Goal: Find specific page/section: Find specific page/section

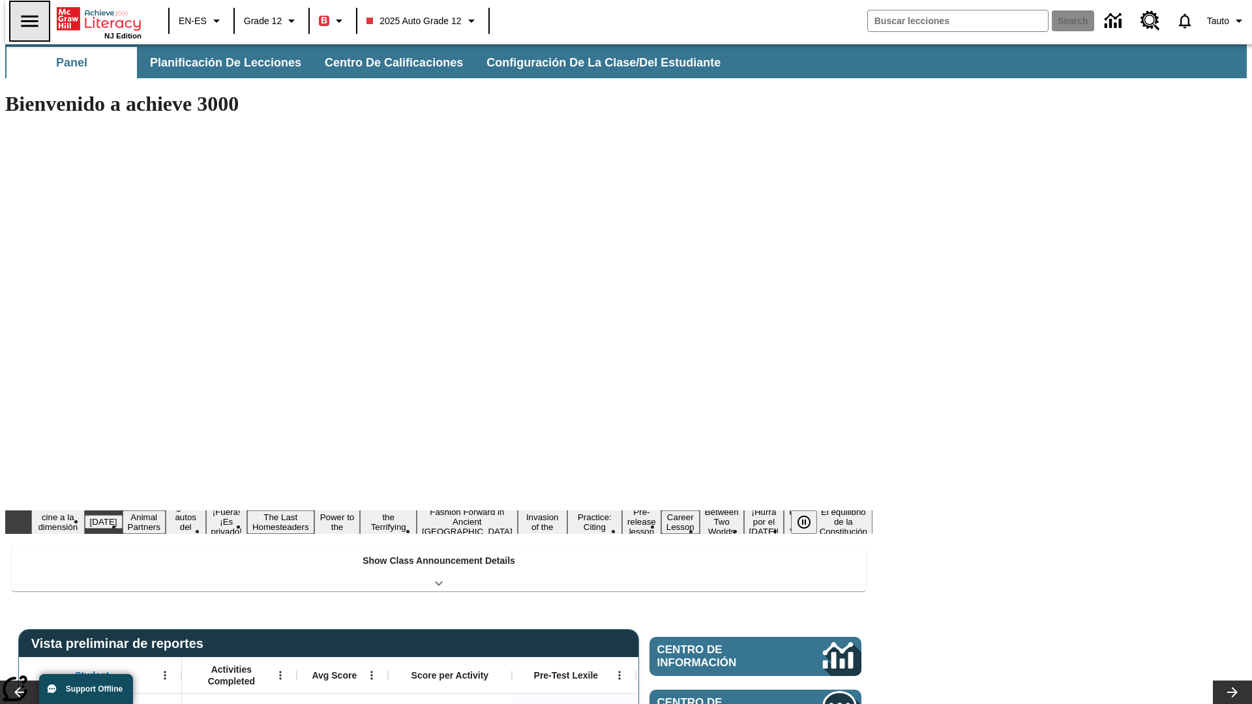
click at [24, 21] on icon "Abrir el menú lateral" at bounding box center [29, 21] width 17 height 12
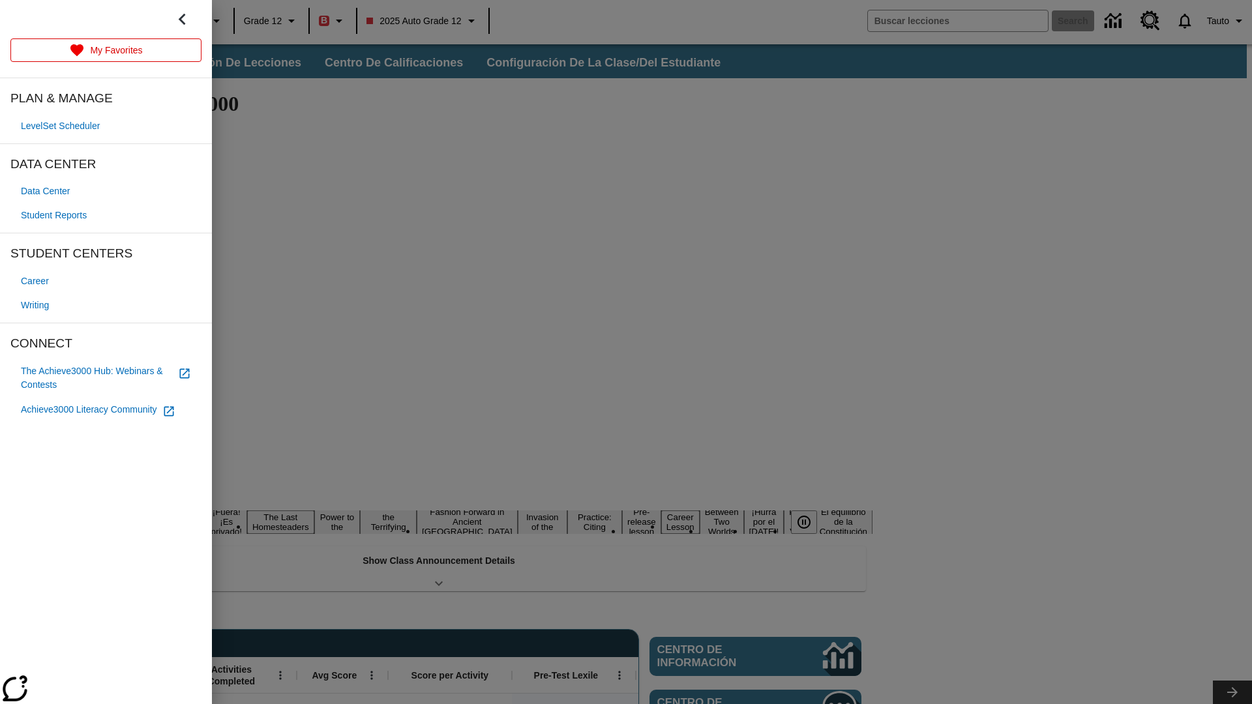
click at [56, 215] on span "Student Reports" at bounding box center [54, 216] width 66 height 14
